Goal: Task Accomplishment & Management: Manage account settings

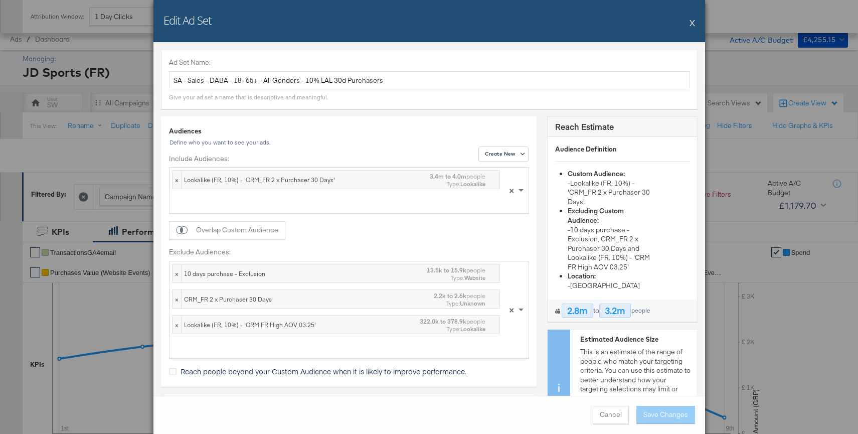
scroll to position [468, 0]
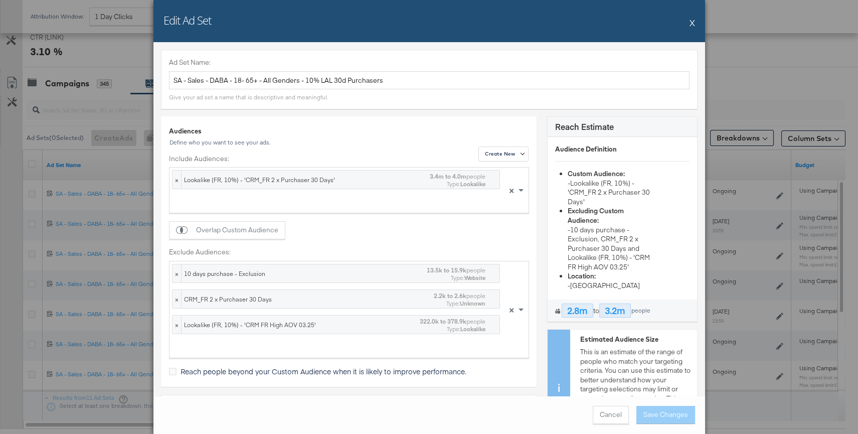
click at [690, 22] on button "X" at bounding box center [692, 23] width 6 height 20
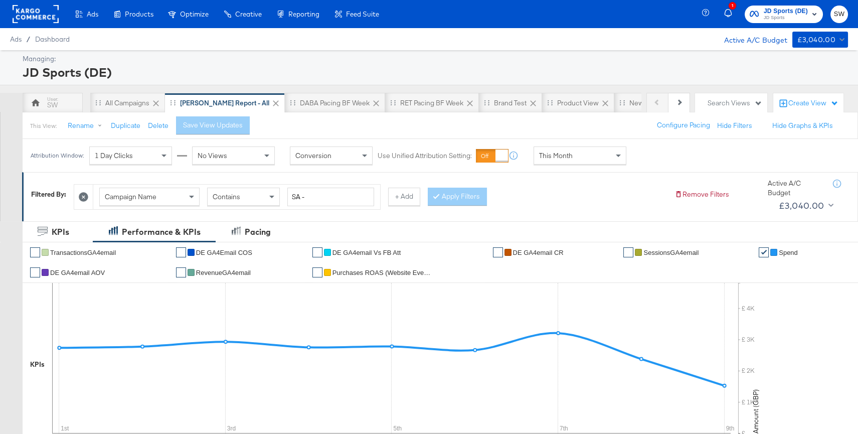
click at [0, 0] on div "Product Catalogs" at bounding box center [0, 0] width 0 height 0
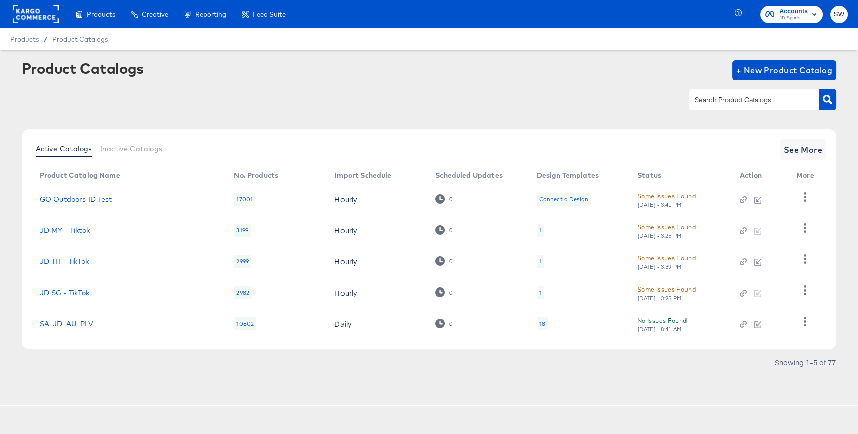
click at [718, 92] on div at bounding box center [753, 99] width 130 height 21
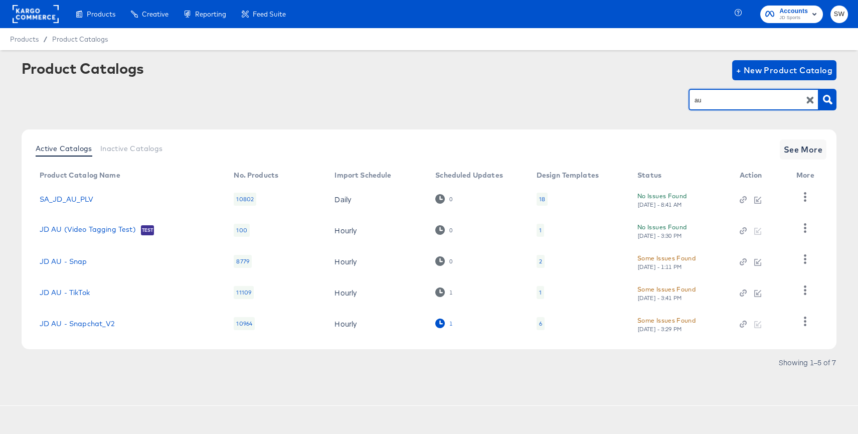
click at [442, 320] on icon at bounding box center [440, 323] width 10 height 10
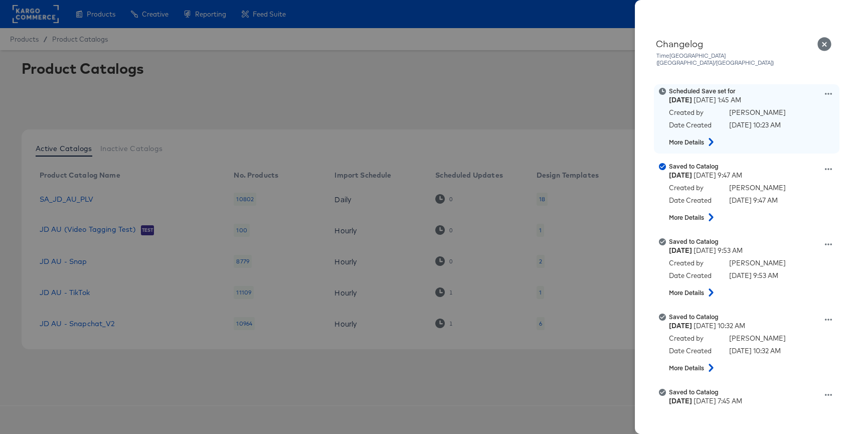
click at [831, 90] on icon at bounding box center [828, 93] width 7 height 7
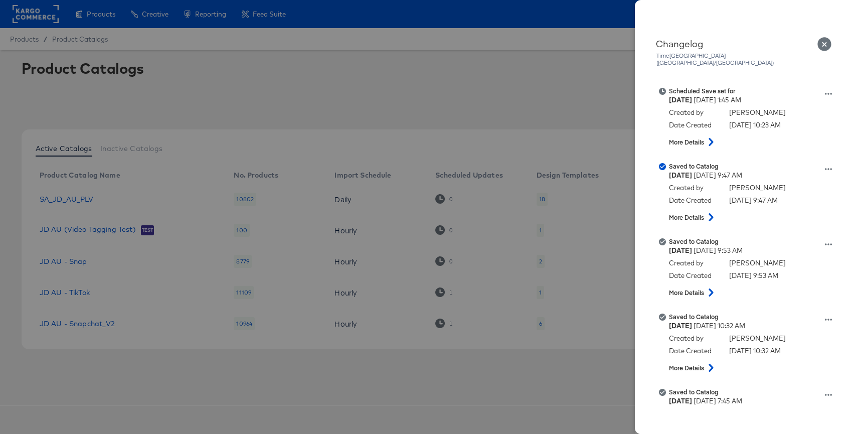
click at [823, 43] on icon "Close" at bounding box center [824, 44] width 15 height 15
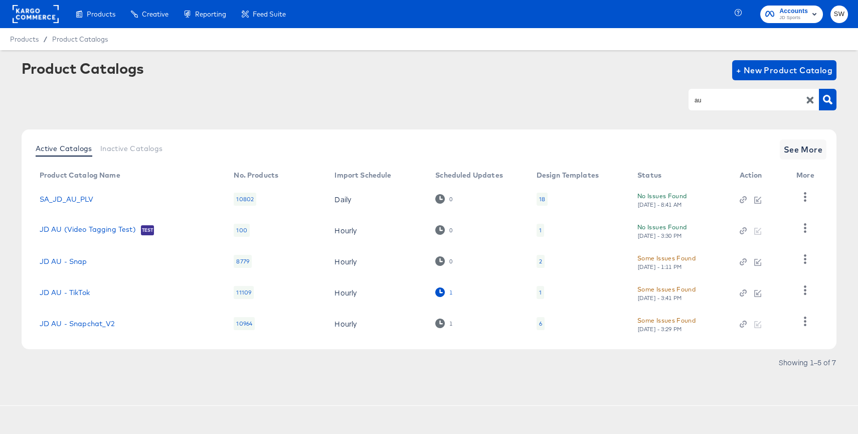
click at [440, 295] on icon at bounding box center [440, 292] width 10 height 10
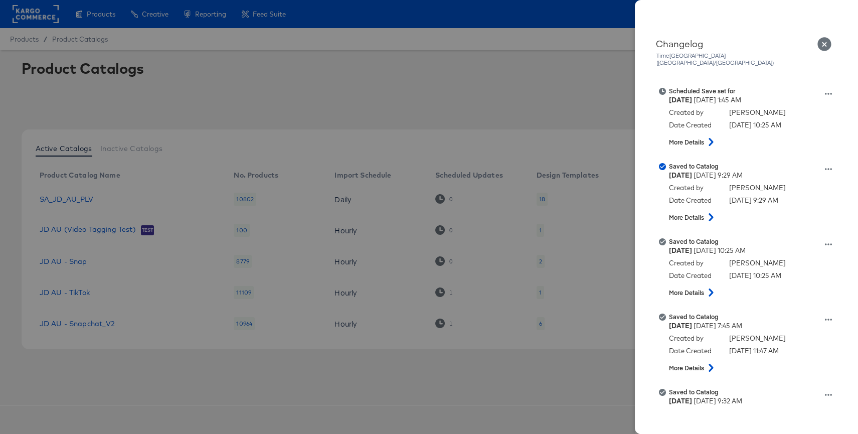
click at [824, 44] on icon "Close" at bounding box center [824, 44] width 15 height 15
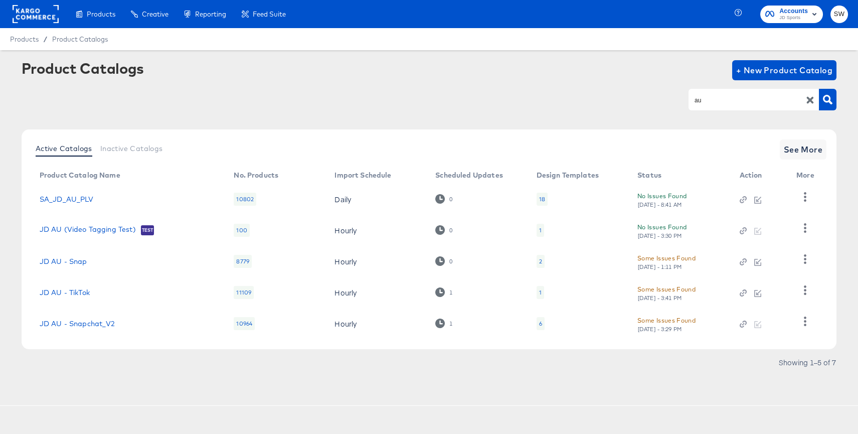
click at [708, 100] on input "au" at bounding box center [745, 100] width 107 height 12
click at [809, 148] on span "See More" at bounding box center [803, 149] width 39 height 14
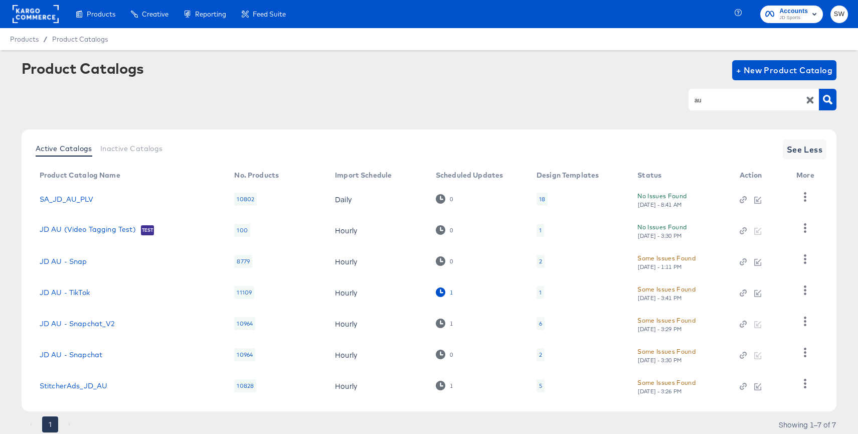
click at [437, 291] on icon at bounding box center [441, 292] width 10 height 10
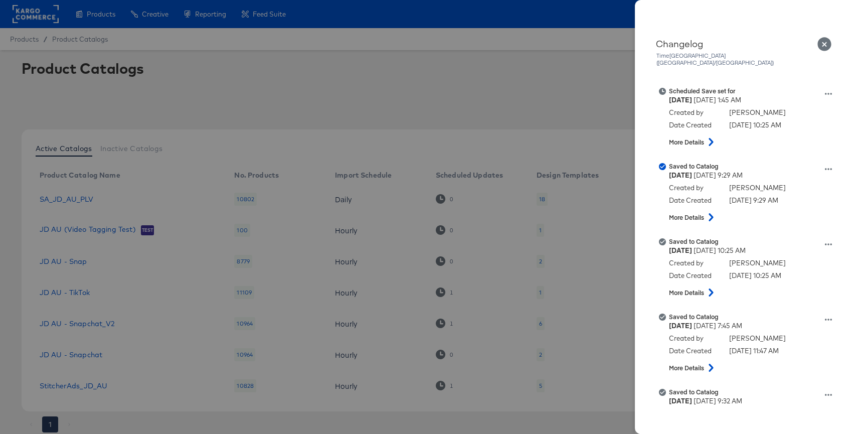
click at [824, 42] on icon "Close" at bounding box center [824, 44] width 14 height 14
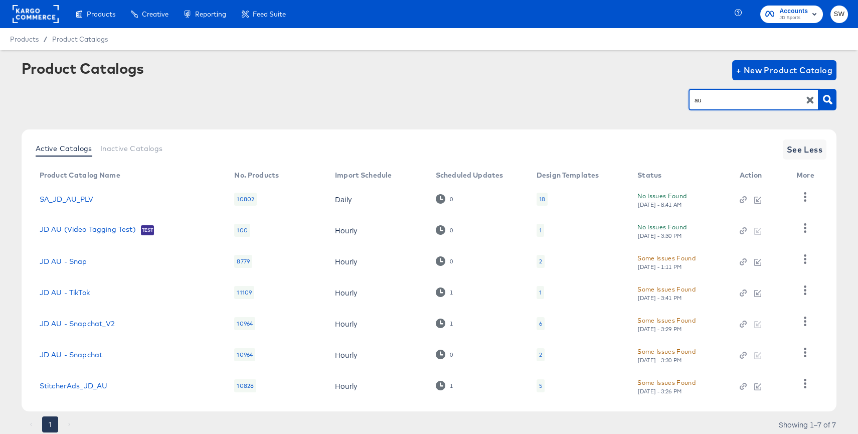
click at [693, 104] on input "au" at bounding box center [745, 100] width 107 height 12
type input "nz"
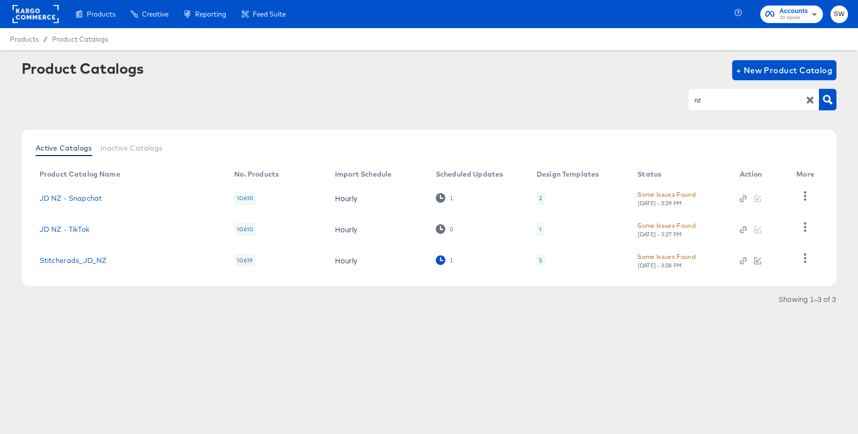
click at [444, 260] on icon at bounding box center [441, 260] width 10 height 10
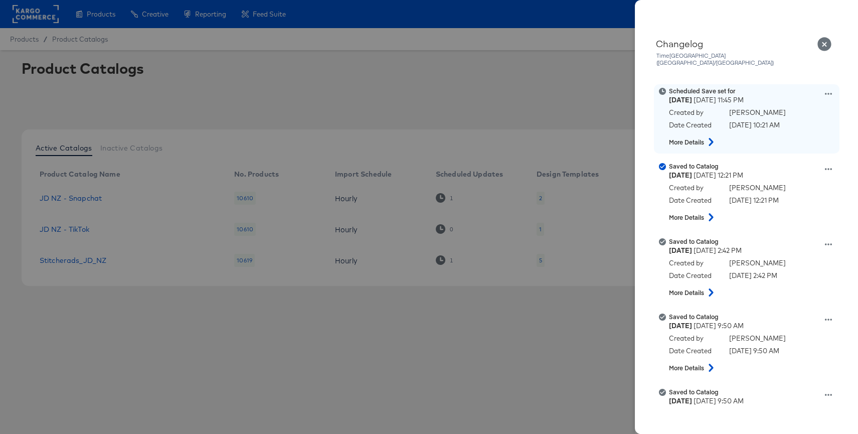
click at [825, 90] on icon at bounding box center [828, 93] width 7 height 7
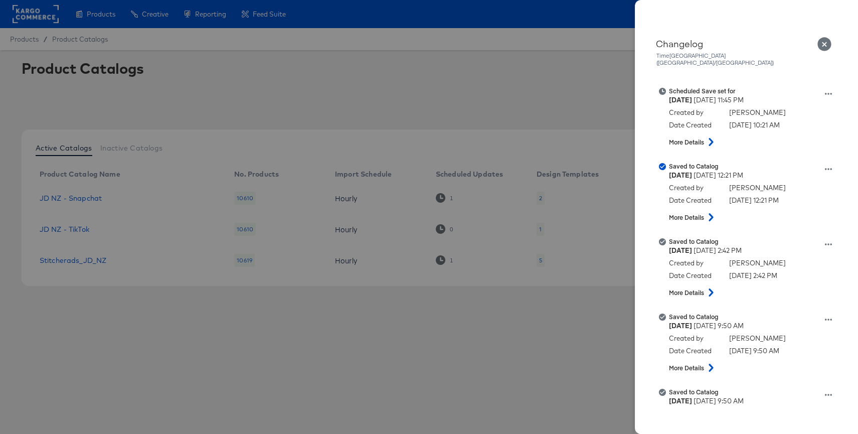
click at [822, 45] on icon "Close" at bounding box center [824, 44] width 14 height 14
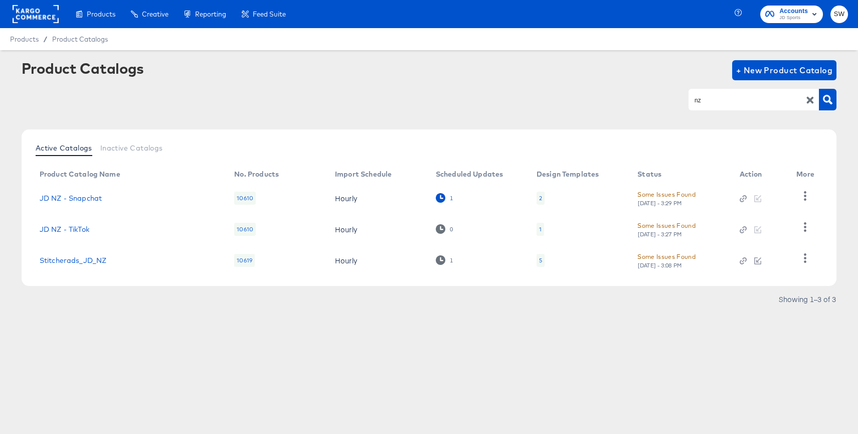
click at [439, 198] on icon at bounding box center [441, 198] width 10 height 10
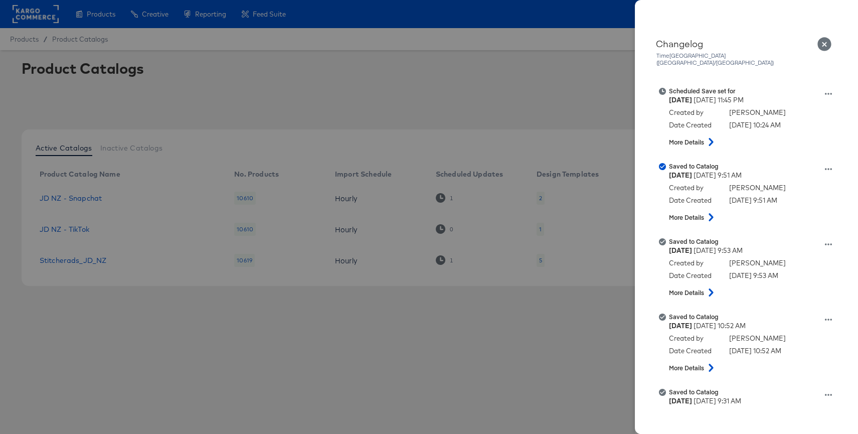
click at [828, 42] on icon "Close" at bounding box center [824, 44] width 14 height 14
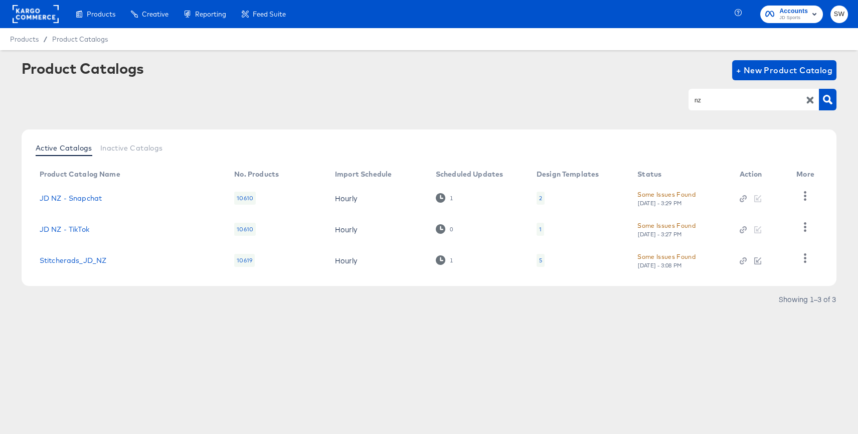
click at [26, 11] on rect at bounding box center [36, 14] width 46 height 18
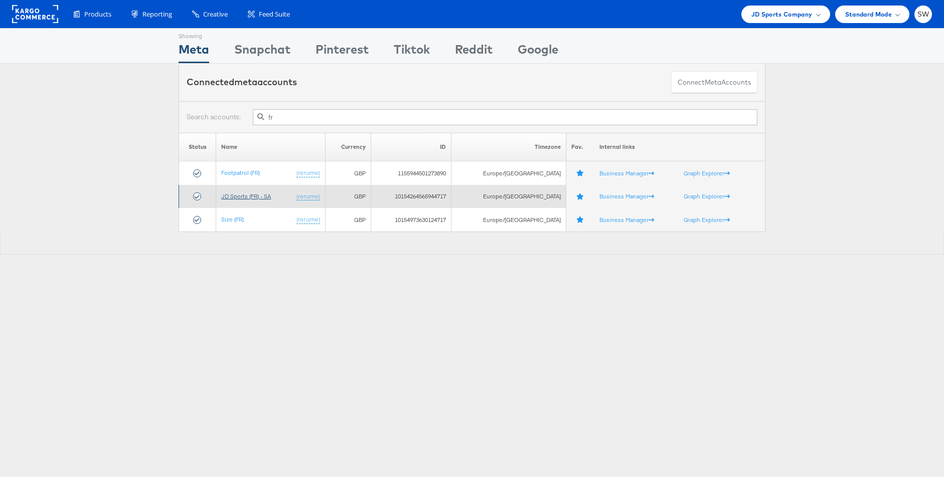
type input "fr"
click at [244, 196] on link "JD Sports (FR) - SA" at bounding box center [246, 197] width 50 height 8
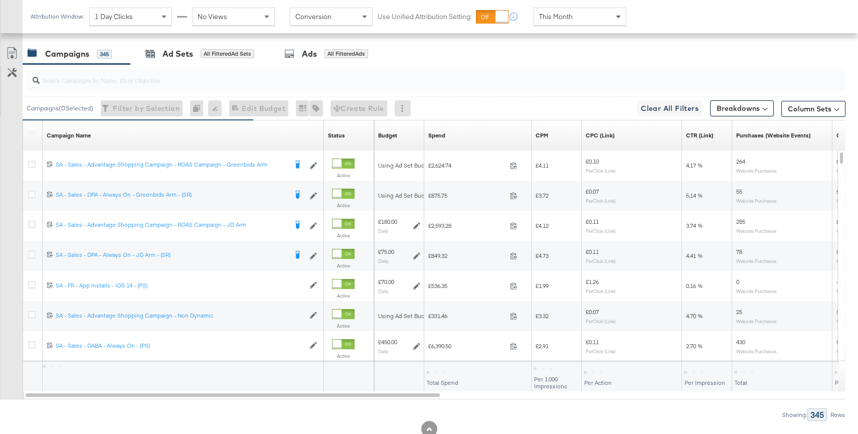
scroll to position [488, 0]
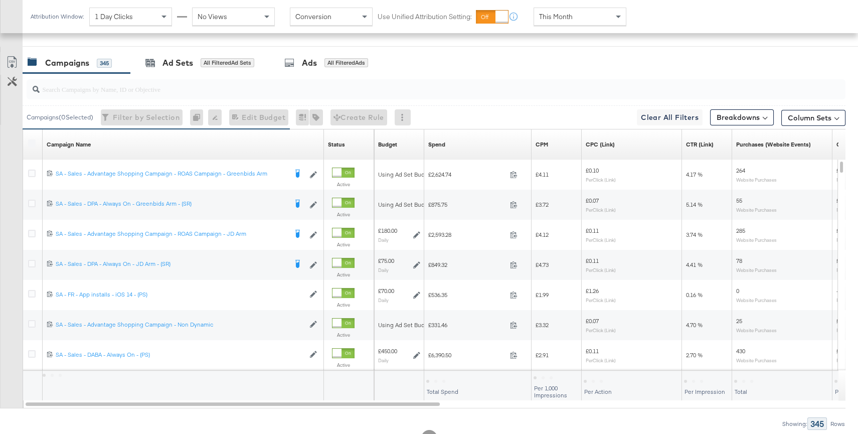
click at [418, 94] on div at bounding box center [436, 89] width 819 height 20
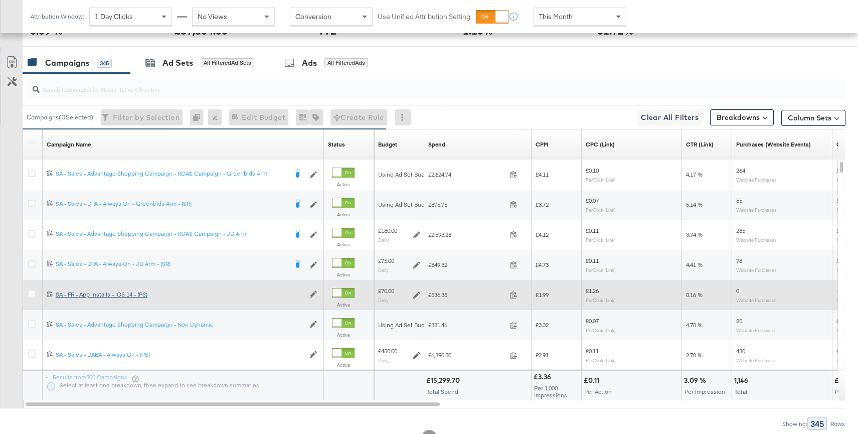
drag, startPoint x: 30, startPoint y: 351, endPoint x: 83, endPoint y: 291, distance: 80.0
click at [30, 351] on icon at bounding box center [32, 354] width 8 height 8
click at [0, 0] on input "checkbox" at bounding box center [0, 0] width 0 height 0
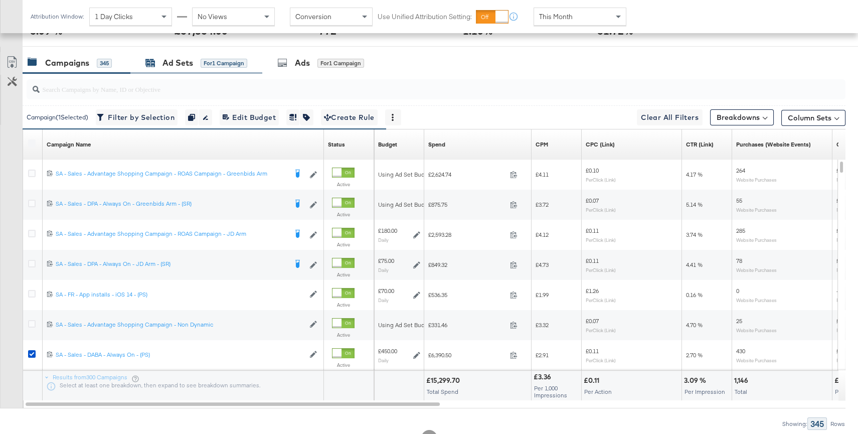
click at [177, 60] on div "Ad Sets" at bounding box center [177, 63] width 31 height 12
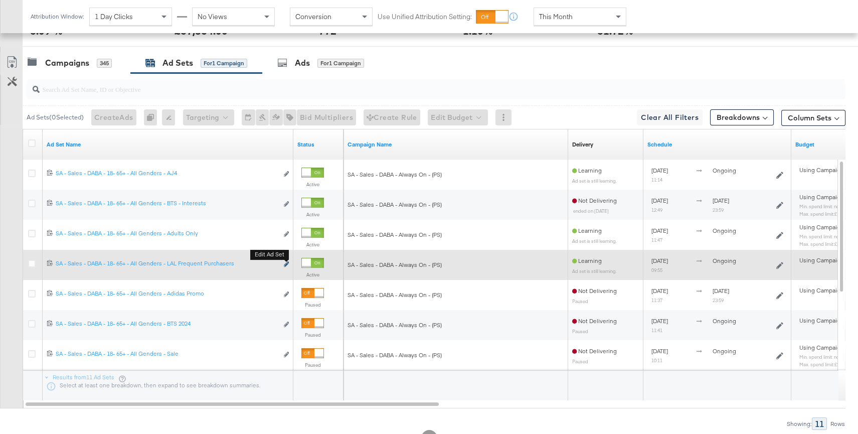
click at [285, 265] on icon "link" at bounding box center [286, 264] width 5 height 6
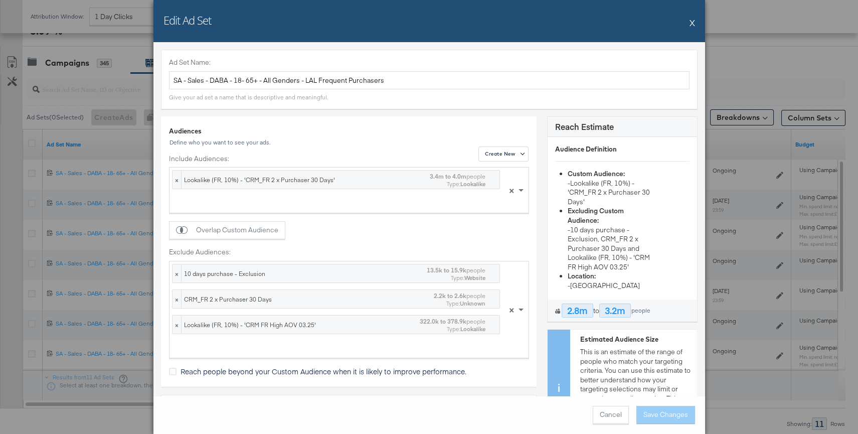
click at [691, 25] on button "X" at bounding box center [692, 23] width 6 height 20
